Goal: Information Seeking & Learning: Find specific fact

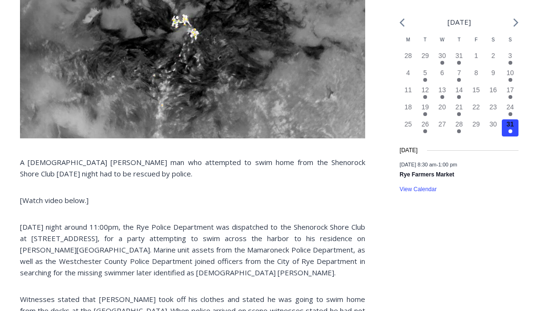
scroll to position [397, 0]
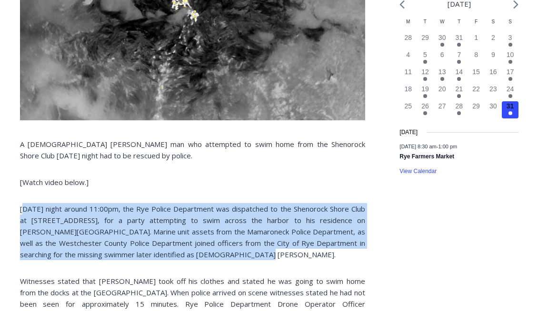
drag, startPoint x: 41, startPoint y: 207, endPoint x: 238, endPoint y: 254, distance: 202.2
click at [238, 254] on p "[DATE] night around 11:00pm, the Rye Police Department was dispatched to the Sh…" at bounding box center [192, 231] width 345 height 57
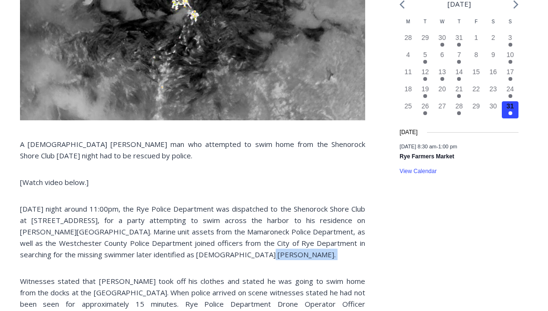
click at [238, 254] on p "[DATE] night around 11:00pm, the Rye Police Department was dispatched to the Sh…" at bounding box center [192, 231] width 345 height 57
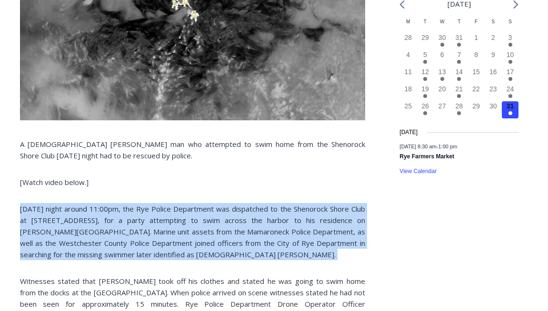
click at [238, 254] on p "[DATE] night around 11:00pm, the Rye Police Department was dispatched to the Sh…" at bounding box center [192, 231] width 345 height 57
click at [250, 254] on p "[DATE] night around 11:00pm, the Rye Police Department was dispatched to the Sh…" at bounding box center [192, 231] width 345 height 57
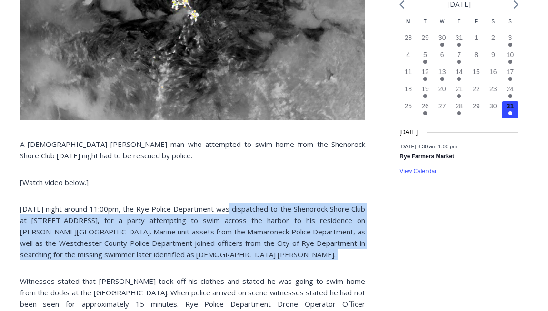
drag, startPoint x: 250, startPoint y: 254, endPoint x: 237, endPoint y: 190, distance: 65.6
drag, startPoint x: 237, startPoint y: 190, endPoint x: 244, endPoint y: 250, distance: 61.4
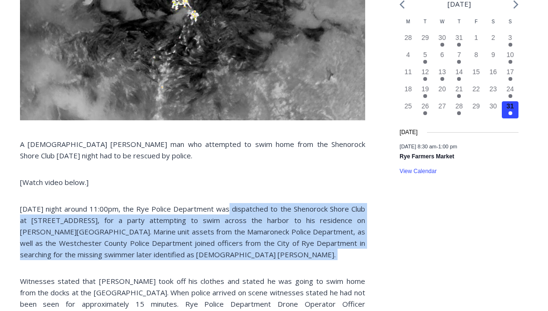
click at [244, 250] on p "[DATE] night around 11:00pm, the Rye Police Department was dispatched to the Sh…" at bounding box center [192, 231] width 345 height 57
drag, startPoint x: 244, startPoint y: 250, endPoint x: 238, endPoint y: 184, distance: 66.5
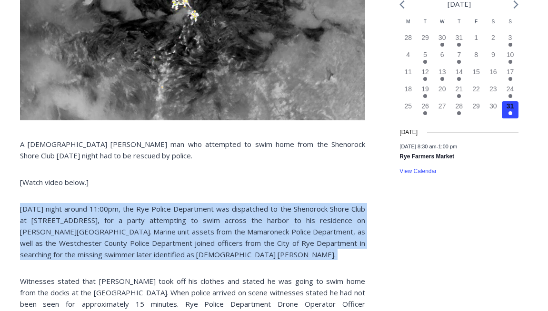
click at [238, 184] on p "[Watch video below.]" at bounding box center [192, 182] width 345 height 11
drag, startPoint x: 238, startPoint y: 184, endPoint x: 234, endPoint y: 256, distance: 71.5
click at [234, 256] on p "[DATE] night around 11:00pm, the Rye Police Department was dispatched to the Sh…" at bounding box center [192, 231] width 345 height 57
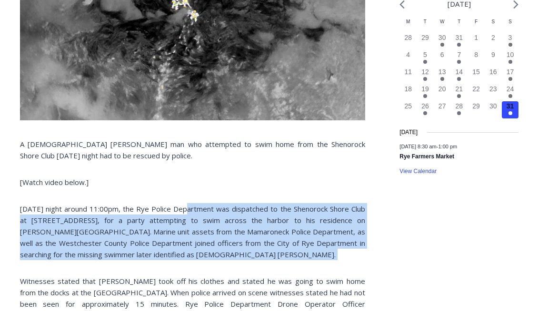
drag, startPoint x: 234, startPoint y: 256, endPoint x: 221, endPoint y: 192, distance: 65.1
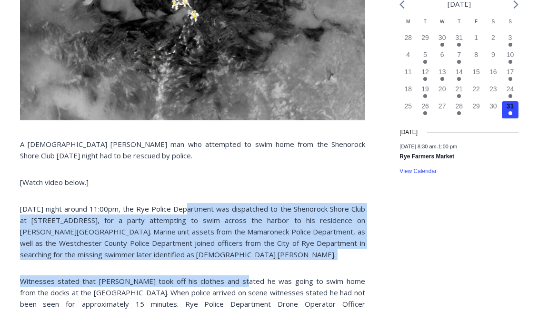
drag, startPoint x: 221, startPoint y: 192, endPoint x: 230, endPoint y: 265, distance: 73.8
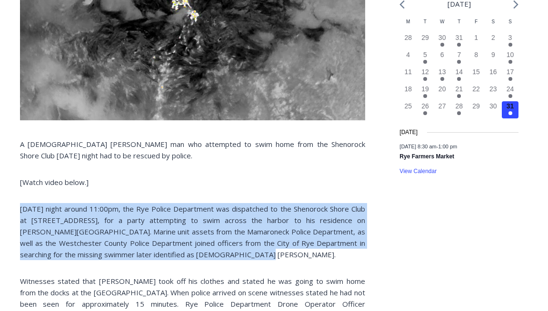
drag, startPoint x: 230, startPoint y: 250, endPoint x: 220, endPoint y: 184, distance: 66.5
click at [220, 184] on p "[Watch video below.]" at bounding box center [192, 182] width 345 height 11
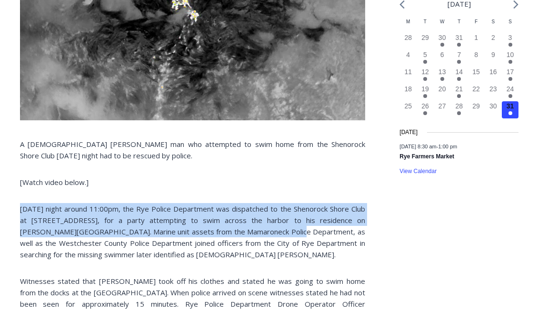
drag, startPoint x: 220, startPoint y: 184, endPoint x: 232, endPoint y: 247, distance: 63.9
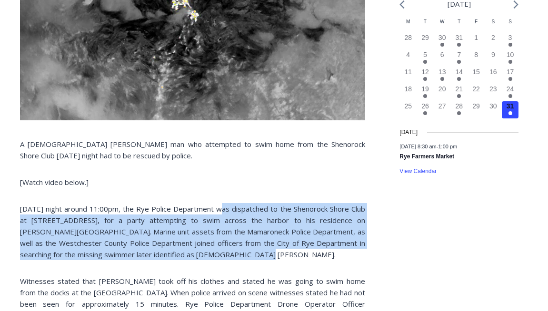
drag, startPoint x: 233, startPoint y: 256, endPoint x: 224, endPoint y: 190, distance: 65.9
drag, startPoint x: 224, startPoint y: 190, endPoint x: 234, endPoint y: 251, distance: 61.8
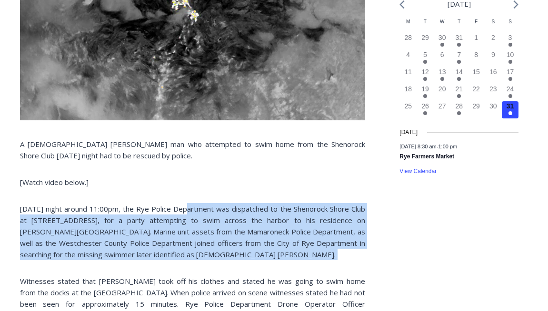
click at [234, 251] on p "[DATE] night around 11:00pm, the Rye Police Department was dispatched to the Sh…" at bounding box center [192, 231] width 345 height 57
drag, startPoint x: 234, startPoint y: 251, endPoint x: 225, endPoint y: 181, distance: 71.0
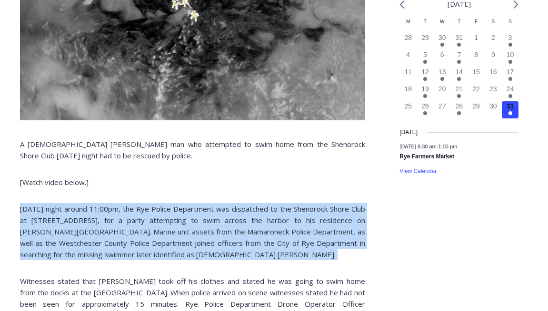
click at [225, 181] on p "[Watch video below.]" at bounding box center [192, 182] width 345 height 11
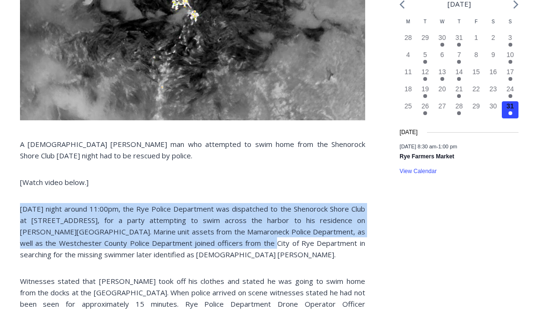
drag, startPoint x: 225, startPoint y: 181, endPoint x: 225, endPoint y: 248, distance: 66.7
click at [225, 248] on p "[DATE] night around 11:00pm, the Rye Police Department was dispatched to the Sh…" at bounding box center [192, 231] width 345 height 57
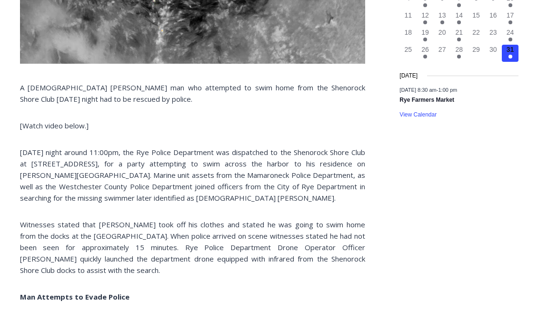
scroll to position [476, 0]
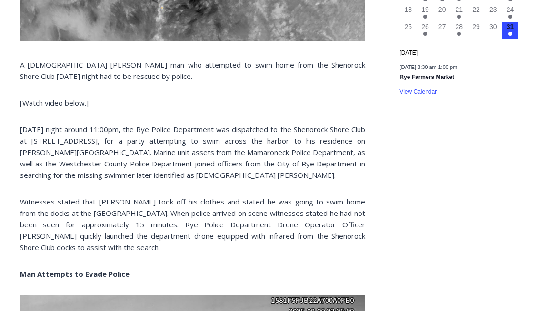
drag, startPoint x: 226, startPoint y: 246, endPoint x: 232, endPoint y: 172, distance: 74.6
click at [232, 172] on p "[DATE] night around 11:00pm, the Rye Police Department was dispatched to the Sh…" at bounding box center [192, 152] width 345 height 57
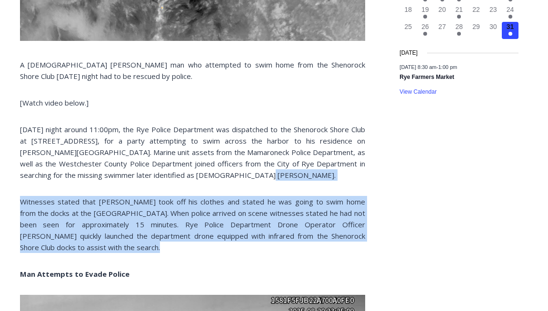
drag, startPoint x: 232, startPoint y: 172, endPoint x: 226, endPoint y: 247, distance: 75.0
click at [226, 247] on p "Witnesses stated that [PERSON_NAME] took off his clothes and stated he was goin…" at bounding box center [192, 224] width 345 height 57
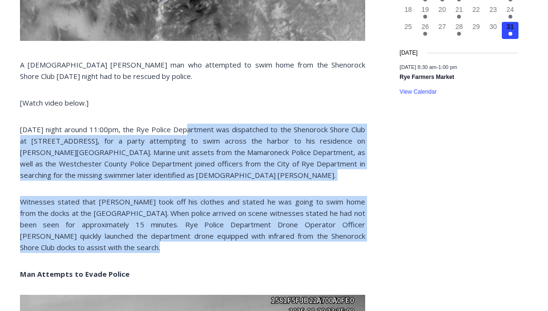
drag, startPoint x: 226, startPoint y: 247, endPoint x: 224, endPoint y: 118, distance: 129.1
drag, startPoint x: 224, startPoint y: 118, endPoint x: 228, endPoint y: 112, distance: 6.5
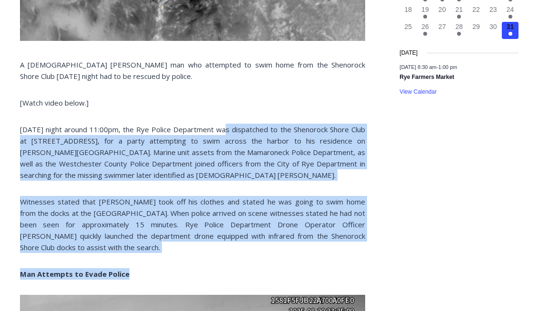
drag, startPoint x: 228, startPoint y: 112, endPoint x: 228, endPoint y: 258, distance: 145.2
click at [232, 253] on p "Witnesses stated that [PERSON_NAME] took off his clothes and stated he was goin…" at bounding box center [192, 224] width 345 height 57
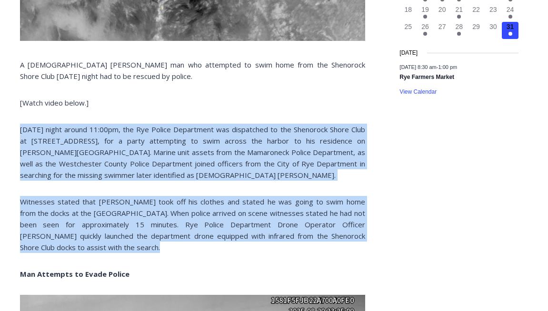
drag, startPoint x: 232, startPoint y: 253, endPoint x: 195, endPoint y: 104, distance: 153.5
click at [195, 104] on p "[Watch video below.]" at bounding box center [192, 102] width 345 height 11
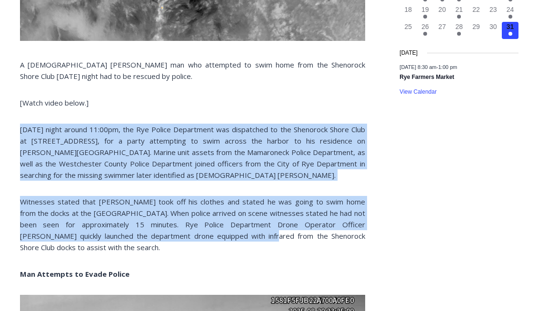
drag, startPoint x: 195, startPoint y: 104, endPoint x: 207, endPoint y: 237, distance: 133.9
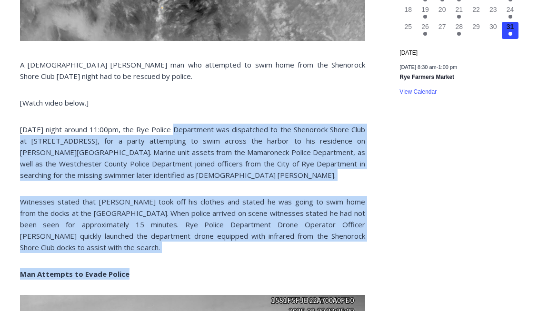
drag, startPoint x: 207, startPoint y: 255, endPoint x: 177, endPoint y: 106, distance: 151.9
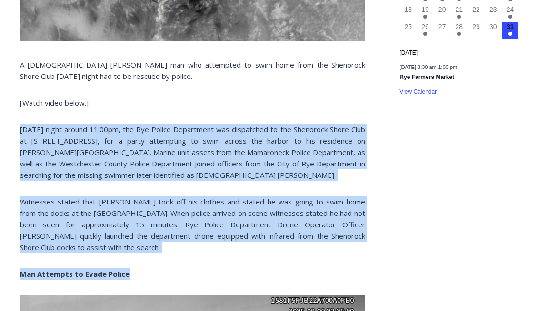
click at [177, 104] on p "[Watch video below.]" at bounding box center [192, 102] width 345 height 11
drag, startPoint x: 177, startPoint y: 104, endPoint x: 204, endPoint y: 249, distance: 147.2
click at [204, 249] on p "Witnesses stated that [PERSON_NAME] took off his clothes and stated he was goin…" at bounding box center [192, 224] width 345 height 57
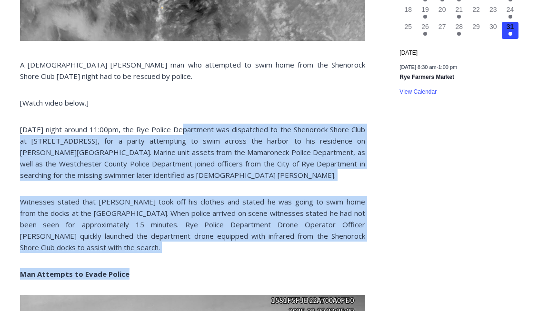
drag, startPoint x: 204, startPoint y: 253, endPoint x: 180, endPoint y: 115, distance: 140.7
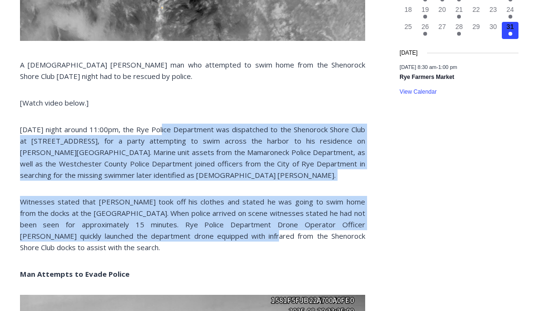
drag, startPoint x: 180, startPoint y: 115, endPoint x: 209, endPoint y: 244, distance: 132.3
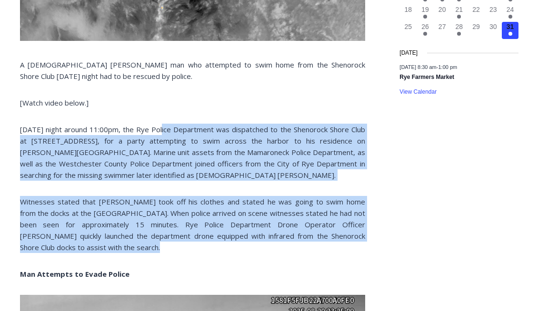
click at [209, 244] on p "Witnesses stated that [PERSON_NAME] took off his clothes and stated he was goin…" at bounding box center [192, 224] width 345 height 57
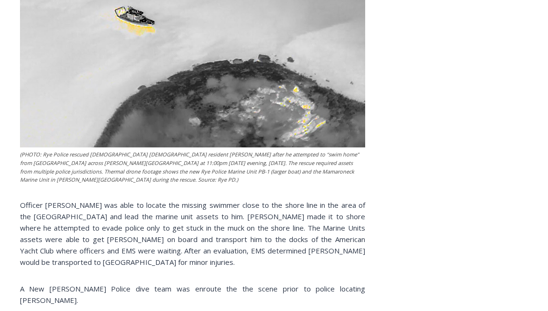
scroll to position [952, 0]
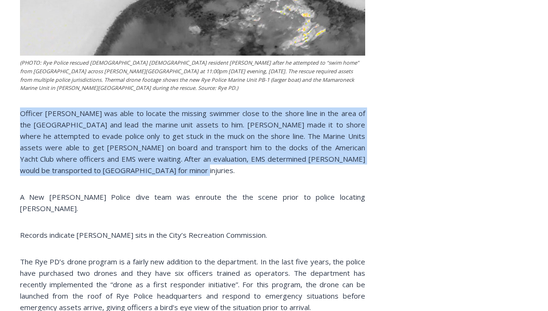
drag, startPoint x: 20, startPoint y: 109, endPoint x: 209, endPoint y: 180, distance: 201.5
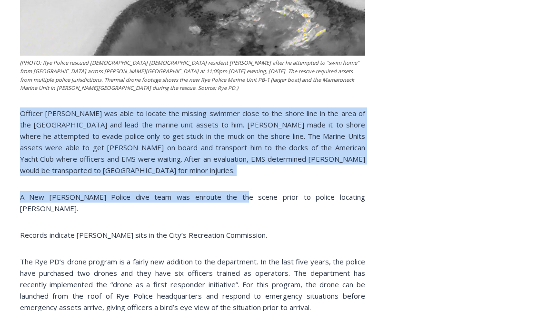
click at [214, 174] on p "Officer [PERSON_NAME] was able to locate the missing swimmer close to the shore…" at bounding box center [192, 142] width 345 height 69
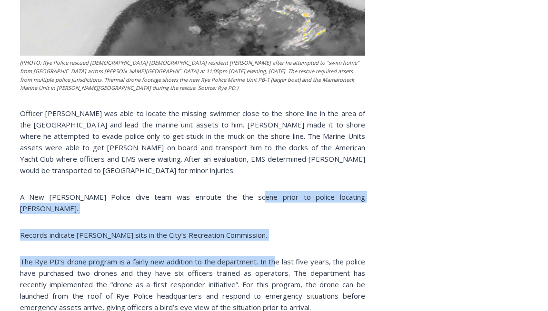
drag, startPoint x: 223, startPoint y: 179, endPoint x: 277, endPoint y: 232, distance: 75.4
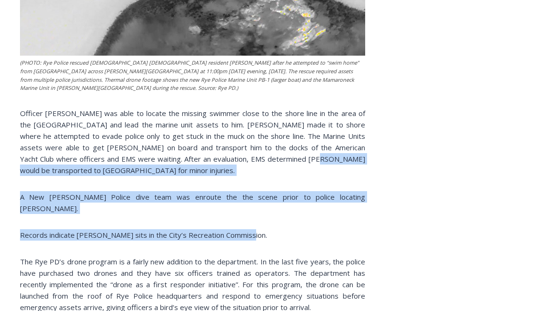
drag, startPoint x: 276, startPoint y: 216, endPoint x: 270, endPoint y: 163, distance: 53.1
drag, startPoint x: 270, startPoint y: 163, endPoint x: 265, endPoint y: 186, distance: 23.4
click at [270, 163] on p "Officer [PERSON_NAME] was able to locate the missing swimmer close to the shore…" at bounding box center [192, 142] width 345 height 69
drag, startPoint x: 265, startPoint y: 186, endPoint x: 265, endPoint y: 219, distance: 32.9
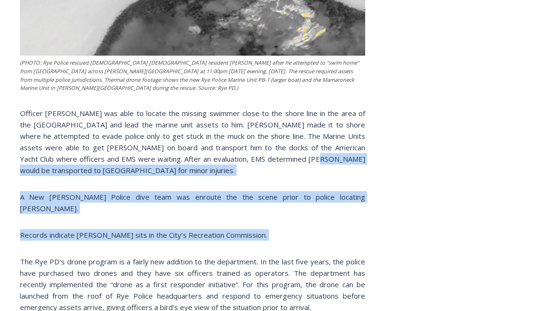
click at [265, 230] on p "Records indicate [PERSON_NAME] sits in the City’s Recreation Commission." at bounding box center [192, 235] width 345 height 11
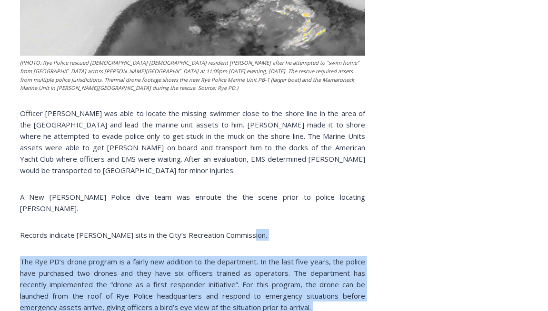
drag, startPoint x: 265, startPoint y: 219, endPoint x: 303, endPoint y: 301, distance: 90.5
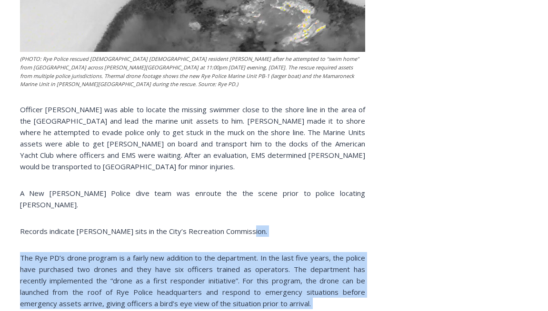
click at [319, 291] on p "The Rye PD’s drone program is a fairly new addition to the department. In the l…" at bounding box center [192, 280] width 345 height 57
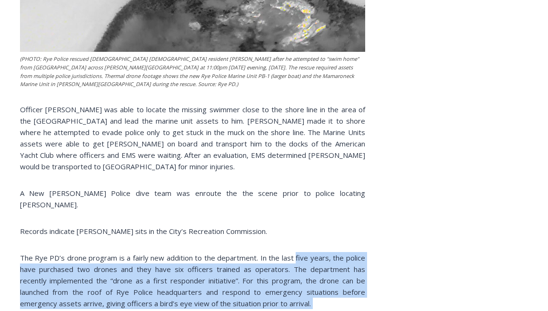
drag
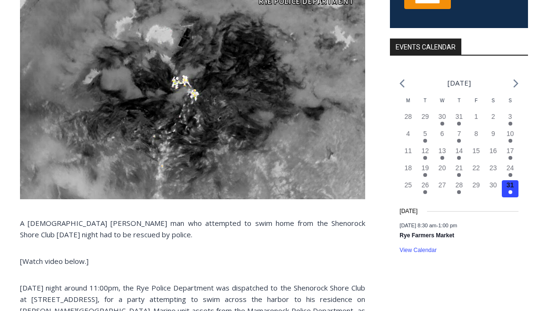
scroll to position [476, 0]
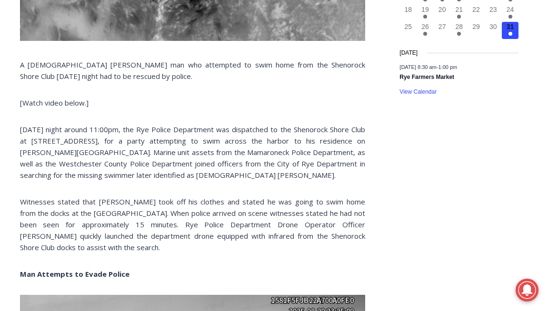
drag, startPoint x: 179, startPoint y: 222, endPoint x: 179, endPoint y: 251, distance: 29.0
click at [179, 251] on p "Witnesses stated that [PERSON_NAME] took off his clothes and stated he was goin…" at bounding box center [192, 224] width 345 height 57
click at [179, 250] on p "Witnesses stated that [PERSON_NAME] took off his clothes and stated he was goin…" at bounding box center [192, 224] width 345 height 57
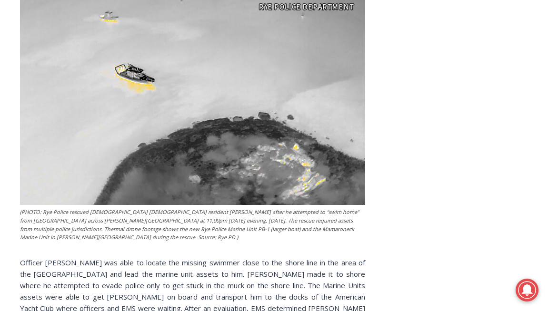
scroll to position [794, 0]
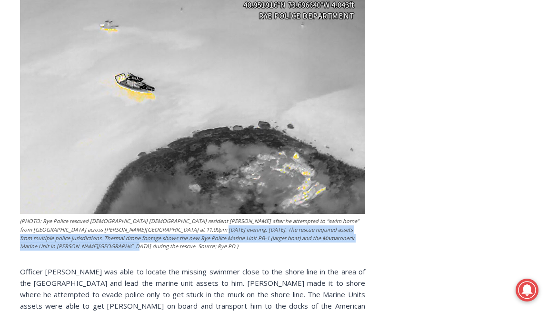
drag, startPoint x: 163, startPoint y: 233, endPoint x: 165, endPoint y: 247, distance: 14.5
click at [165, 247] on figcaption "(PHOTO: Rye Police rescued [DEMOGRAPHIC_DATA] [DEMOGRAPHIC_DATA] resident [PERS…" at bounding box center [192, 233] width 345 height 33
drag, startPoint x: 165, startPoint y: 247, endPoint x: 170, endPoint y: 230, distance: 18.4
click at [170, 230] on figcaption "(PHOTO: Rye Police rescued [DEMOGRAPHIC_DATA] [DEMOGRAPHIC_DATA] resident [PERS…" at bounding box center [192, 233] width 345 height 33
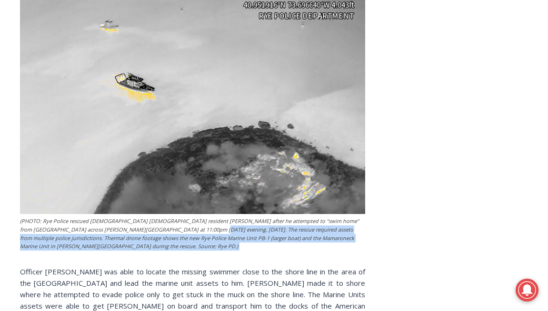
click at [170, 230] on figcaption "(PHOTO: Rye Police rescued [DEMOGRAPHIC_DATA] [DEMOGRAPHIC_DATA] resident [PERS…" at bounding box center [192, 233] width 345 height 33
drag, startPoint x: 170, startPoint y: 230, endPoint x: 170, endPoint y: 245, distance: 15.2
click at [170, 245] on figcaption "(PHOTO: Rye Police rescued [DEMOGRAPHIC_DATA] [DEMOGRAPHIC_DATA] resident [PERS…" at bounding box center [192, 233] width 345 height 33
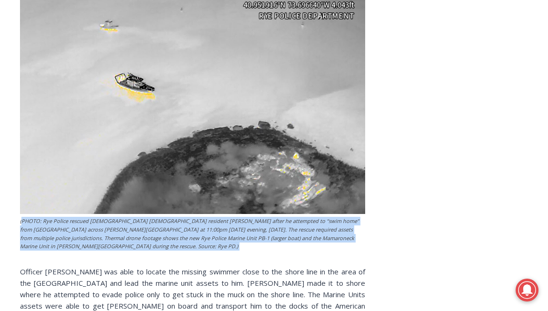
drag, startPoint x: 170, startPoint y: 245, endPoint x: 33, endPoint y: 223, distance: 138.9
click at [33, 223] on figcaption "(PHOTO: Rye Police rescued [DEMOGRAPHIC_DATA] [DEMOGRAPHIC_DATA] resident [PERS…" at bounding box center [192, 233] width 345 height 33
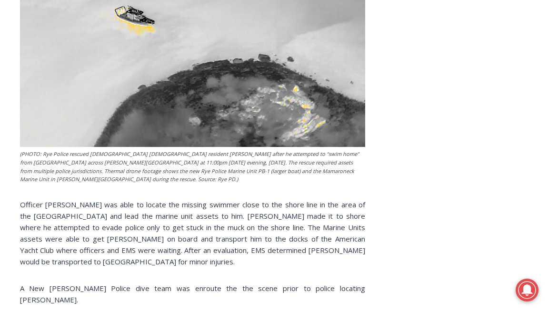
scroll to position [952, 0]
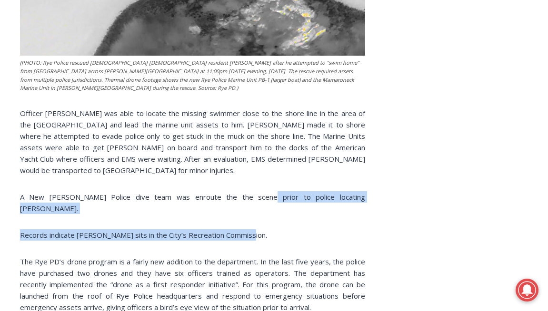
drag, startPoint x: 236, startPoint y: 186, endPoint x: 258, endPoint y: 227, distance: 46.4
click at [258, 230] on p "Records indicate [PERSON_NAME] sits in the City’s Recreation Commission." at bounding box center [192, 235] width 345 height 11
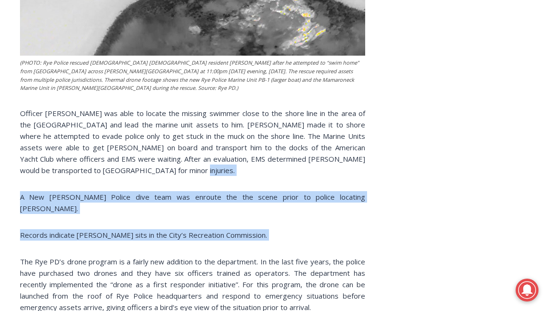
drag, startPoint x: 258, startPoint y: 227, endPoint x: 246, endPoint y: 171, distance: 57.0
click at [246, 171] on p "Officer [PERSON_NAME] was able to locate the missing swimmer close to the shore…" at bounding box center [192, 142] width 345 height 69
drag, startPoint x: 246, startPoint y: 171, endPoint x: 254, endPoint y: 228, distance: 57.3
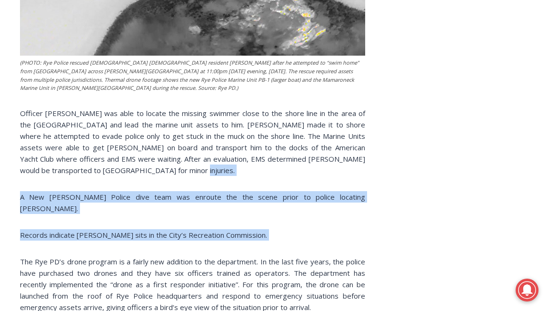
click at [255, 230] on p "Records indicate [PERSON_NAME] sits in the City’s Recreation Commission." at bounding box center [192, 235] width 345 height 11
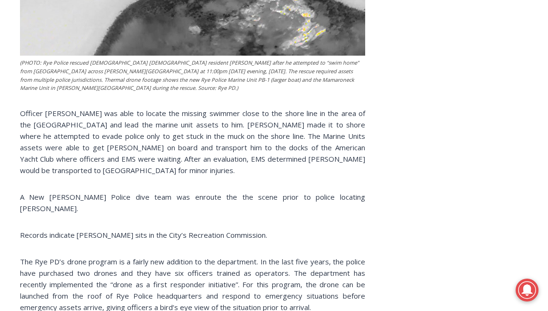
scroll to position [1032, 0]
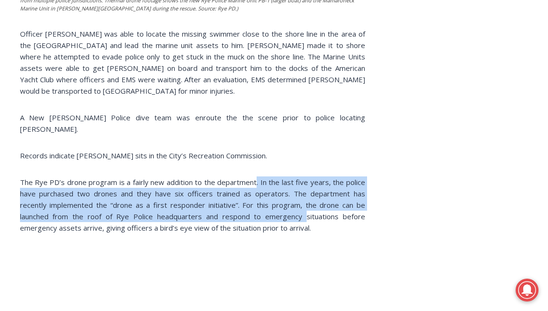
drag, startPoint x: 256, startPoint y: 175, endPoint x: 307, endPoint y: 208, distance: 60.2
click at [307, 208] on p "The Rye PD’s drone program is a fairly new addition to the department. In the l…" at bounding box center [192, 205] width 345 height 57
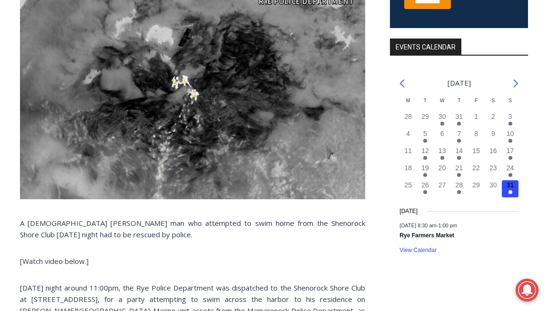
scroll to position [397, 0]
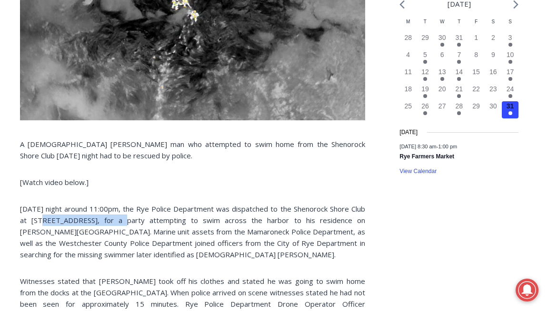
drag, startPoint x: 47, startPoint y: 219, endPoint x: 124, endPoint y: 220, distance: 76.7
click at [124, 220] on p "[DATE] night around 11:00pm, the Rye Police Department was dispatched to the Sh…" at bounding box center [192, 231] width 345 height 57
copy p "[STREET_ADDRESS]"
